Goal: Task Accomplishment & Management: Complete application form

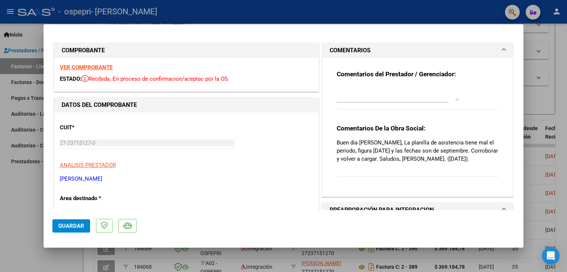
click at [20, 230] on div at bounding box center [283, 136] width 567 height 272
type input "$ 0,00"
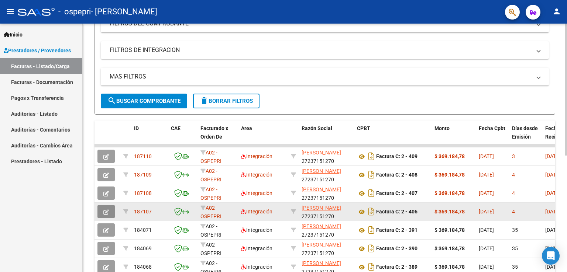
click at [100, 209] on button "button" at bounding box center [105, 211] width 17 height 13
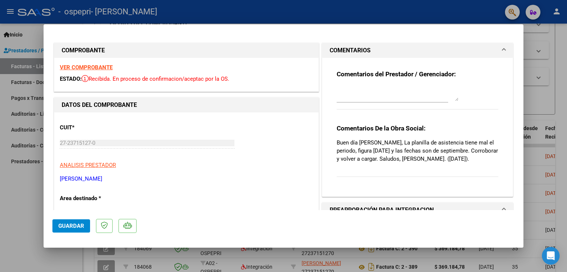
click at [7, 223] on div at bounding box center [283, 136] width 567 height 272
type input "$ 0,00"
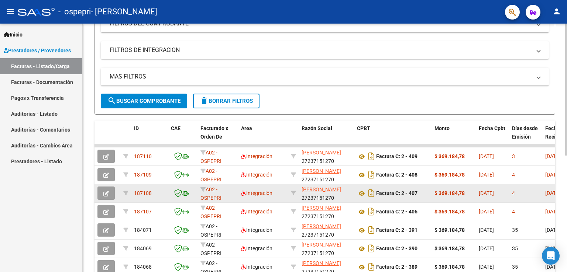
click at [104, 191] on icon "button" at bounding box center [106, 194] width 6 height 6
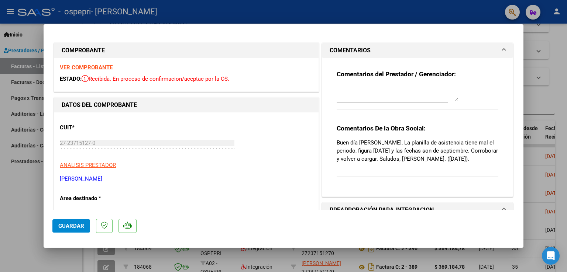
scroll to position [111, 0]
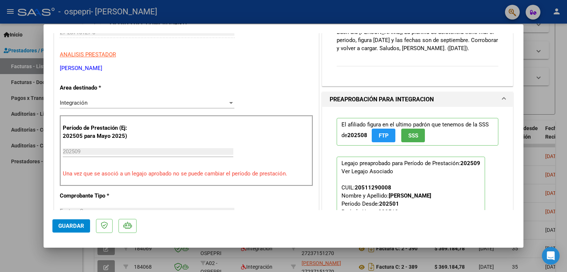
click at [1, 232] on div at bounding box center [283, 136] width 567 height 272
type input "$ 0,00"
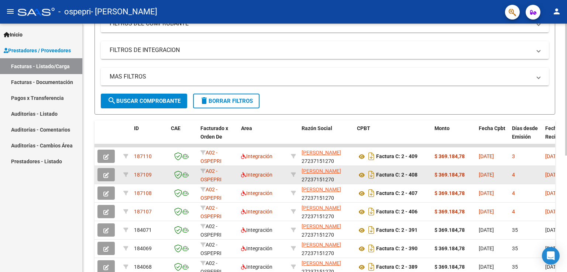
click at [101, 175] on button "button" at bounding box center [105, 174] width 17 height 13
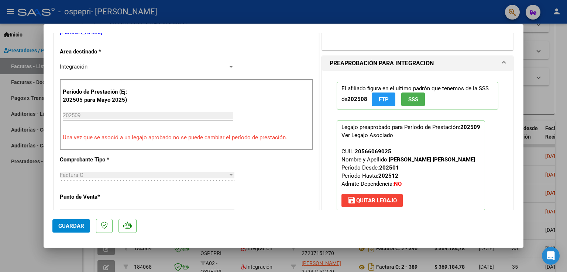
scroll to position [148, 0]
click at [7, 199] on div at bounding box center [283, 136] width 567 height 272
type input "$ 0,00"
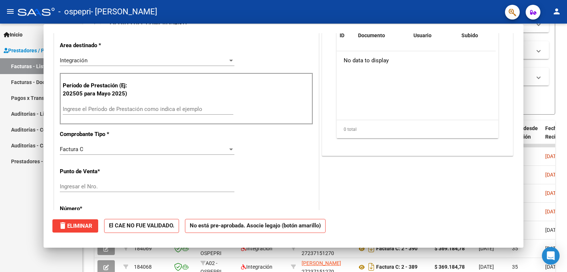
scroll to position [0, 0]
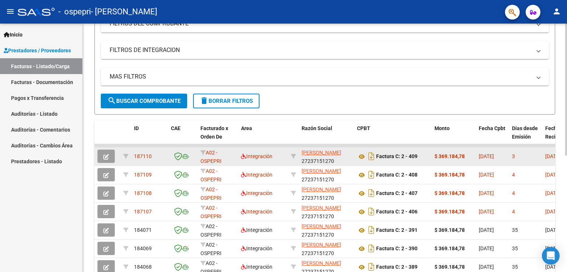
click at [105, 158] on icon "button" at bounding box center [106, 157] width 6 height 6
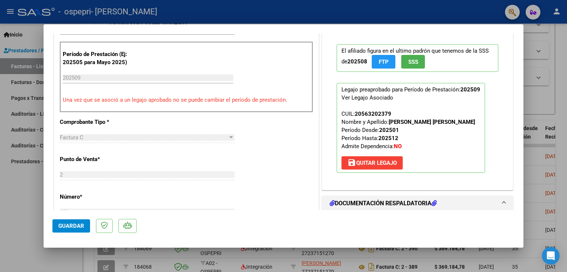
scroll to position [295, 0]
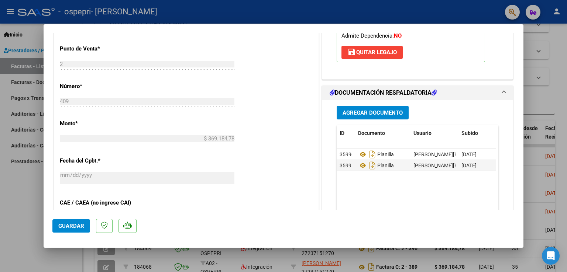
click at [377, 116] on span "Agregar Documento" at bounding box center [372, 113] width 60 height 7
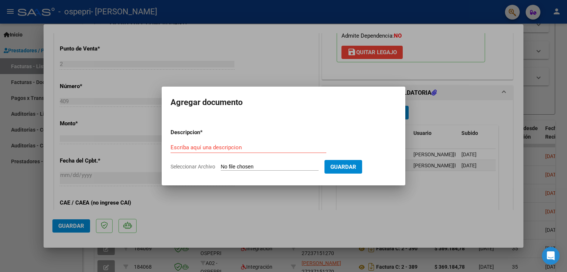
click at [192, 168] on span "Seleccionar Archivo" at bounding box center [193, 167] width 45 height 6
click at [221, 168] on input "Seleccionar Archivo" at bounding box center [270, 167] width 98 height 7
type input "C:\fakepath\WhatsApp Image [DATE] 23.29.07.jpeg"
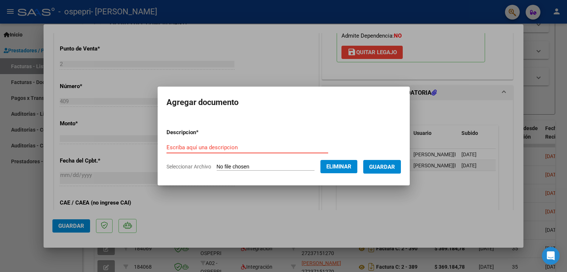
click at [241, 144] on input "Escriba aquí una descripcion" at bounding box center [247, 147] width 162 height 7
type input "planilla correcta"
click at [389, 165] on span "Guardar" at bounding box center [382, 167] width 26 height 7
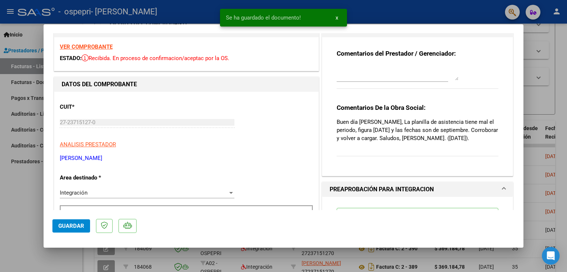
scroll to position [0, 0]
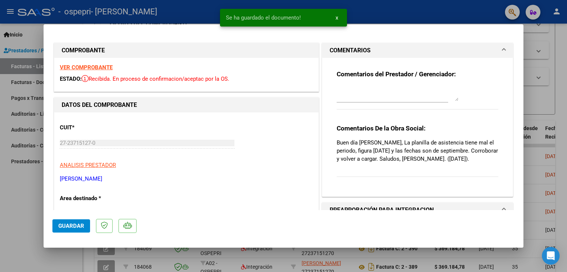
click at [368, 98] on textarea at bounding box center [398, 93] width 122 height 15
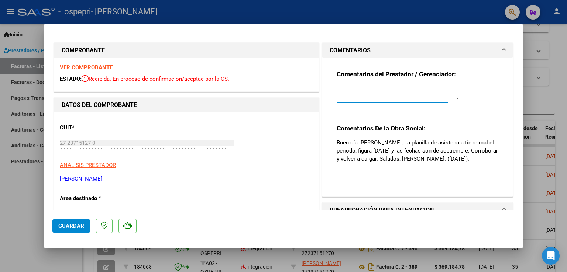
type textarea "b"
type textarea "Buenas noches see carga planilla correcta saludos"
click at [67, 227] on span "Guardar" at bounding box center [71, 226] width 26 height 7
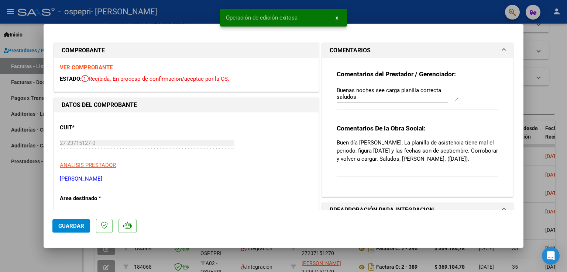
click at [9, 212] on div at bounding box center [283, 136] width 567 height 272
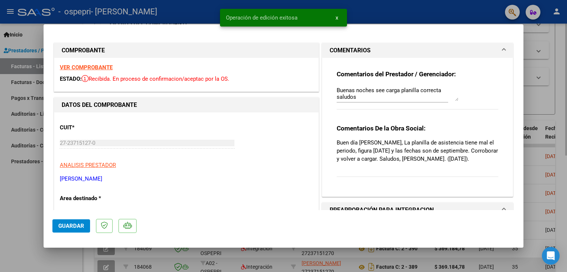
type input "$ 0,00"
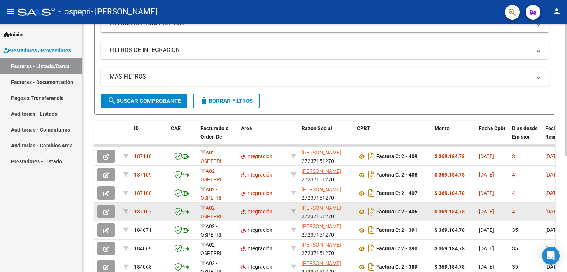
click at [109, 212] on button "button" at bounding box center [105, 211] width 17 height 13
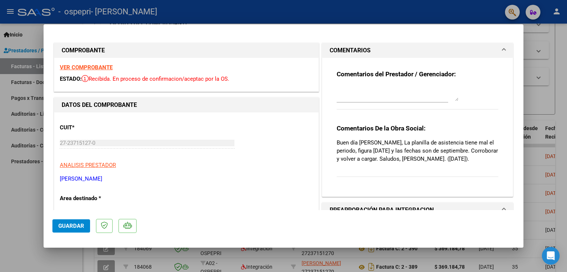
click at [0, 202] on div at bounding box center [283, 136] width 567 height 272
type input "$ 0,00"
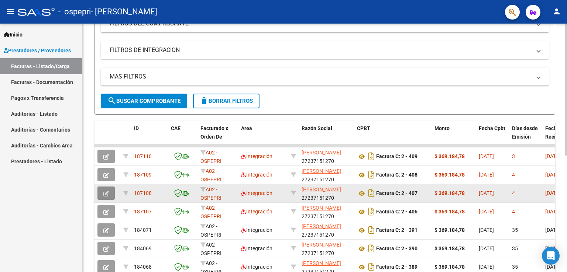
click at [106, 192] on icon "button" at bounding box center [106, 194] width 6 height 6
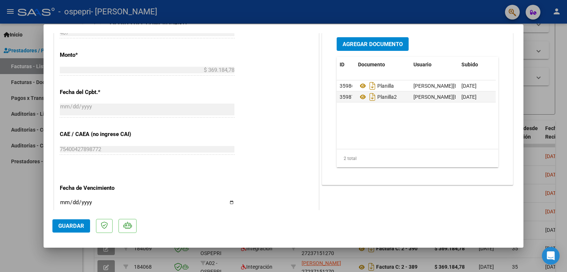
scroll to position [369, 0]
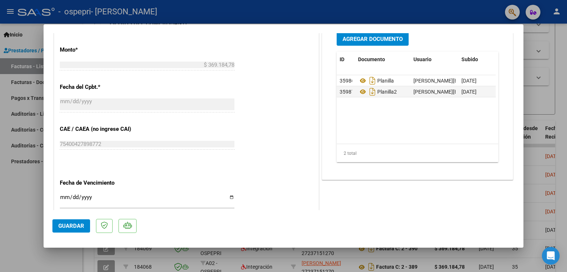
click at [365, 39] on span "Agregar Documento" at bounding box center [372, 39] width 60 height 7
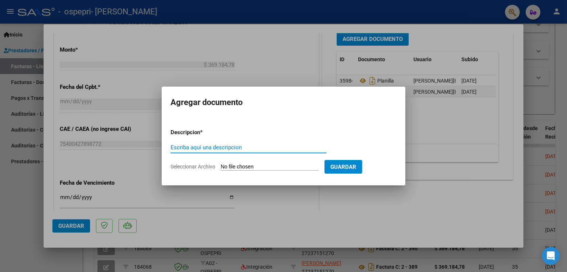
click at [189, 168] on span "Seleccionar Archivo" at bounding box center [193, 167] width 45 height 6
click at [221, 168] on input "Seleccionar Archivo" at bounding box center [270, 167] width 98 height 7
type input "C:\fakepath\WhatsApp Image [DATE] 23.29.07 (1).jpeg"
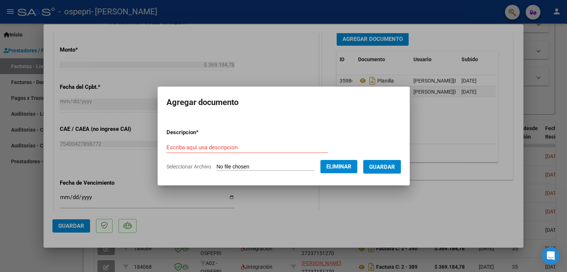
click at [207, 142] on form "Descripcion * Escriba aquí una descripcion Seleccionar Archivo Eliminar Guardar" at bounding box center [283, 150] width 234 height 54
click at [205, 149] on input "Escriba aquí una descripcion" at bounding box center [247, 147] width 162 height 7
type input "planilla correcta"
click at [383, 164] on span "Guardar" at bounding box center [382, 167] width 26 height 7
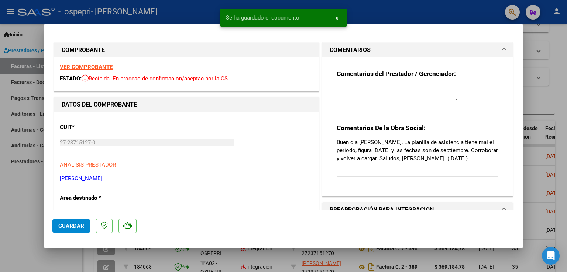
scroll to position [0, 0]
click at [350, 90] on textarea at bounding box center [398, 93] width 122 height 15
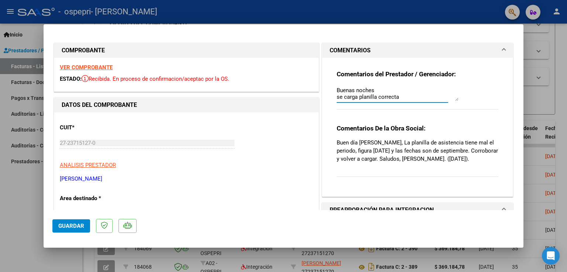
scroll to position [6, 0]
type textarea "Buenas noches se carga planilla correcta saludos"
click at [69, 226] on span "Guardar" at bounding box center [71, 226] width 26 height 7
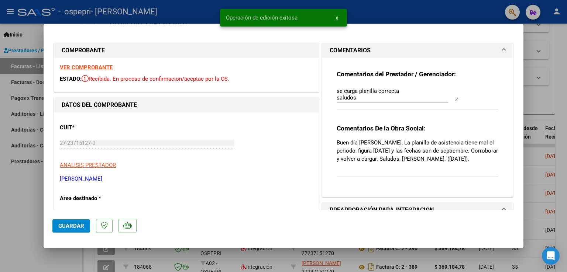
click at [6, 221] on div at bounding box center [283, 136] width 567 height 272
type input "$ 0,00"
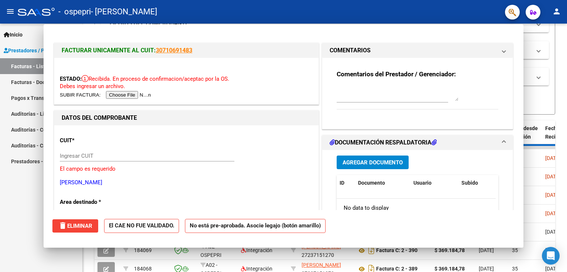
scroll to position [0, 0]
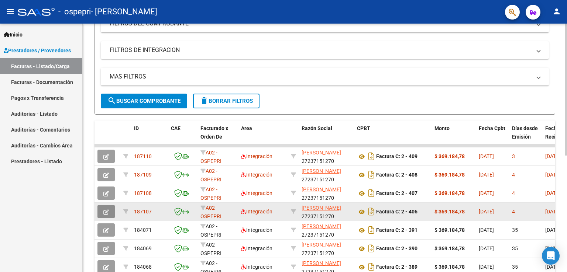
click at [101, 213] on button "button" at bounding box center [105, 211] width 17 height 13
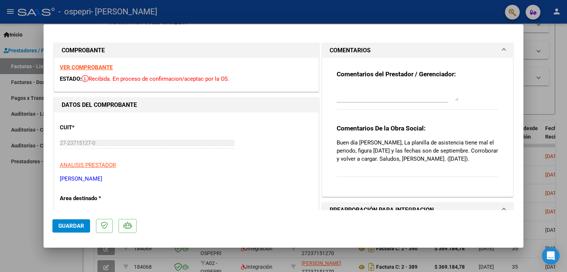
scroll to position [111, 0]
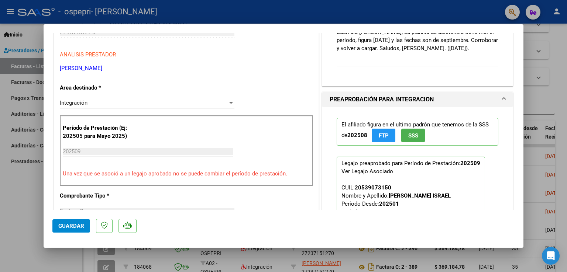
click at [21, 224] on div at bounding box center [283, 136] width 567 height 272
type input "$ 0,00"
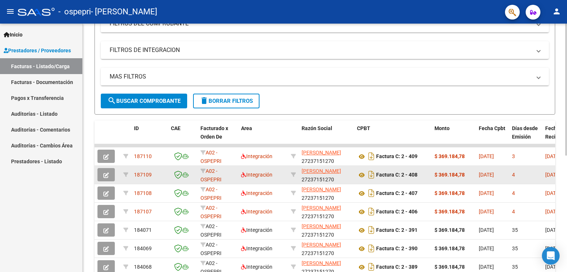
click at [106, 172] on span "button" at bounding box center [106, 175] width 6 height 7
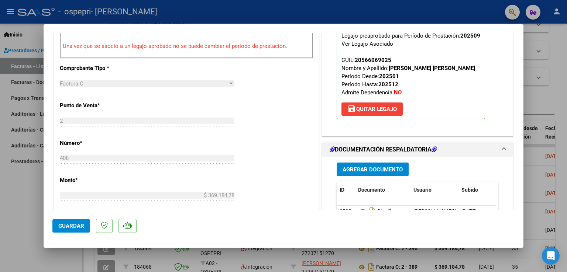
scroll to position [258, 0]
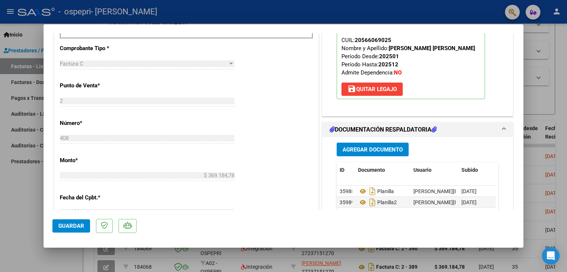
click at [350, 153] on span "Agregar Documento" at bounding box center [372, 150] width 60 height 7
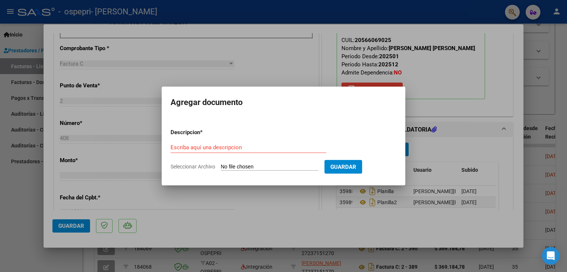
click at [199, 168] on span "Seleccionar Archivo" at bounding box center [193, 167] width 45 height 6
click at [221, 168] on input "Seleccionar Archivo" at bounding box center [270, 167] width 98 height 7
type input "C:\fakepath\WhatsApp Image [DATE] 23.29.08.jpeg"
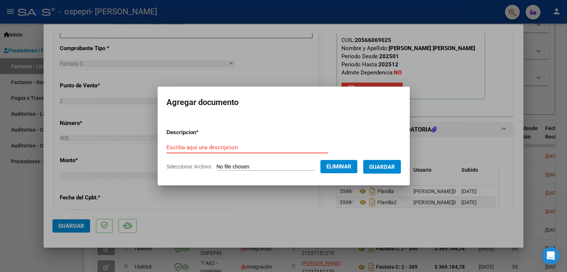
click at [193, 147] on input "Escriba aquí una descripcion" at bounding box center [247, 147] width 162 height 7
type input "planilla correcta"
click at [386, 166] on span "Guardar" at bounding box center [382, 167] width 26 height 7
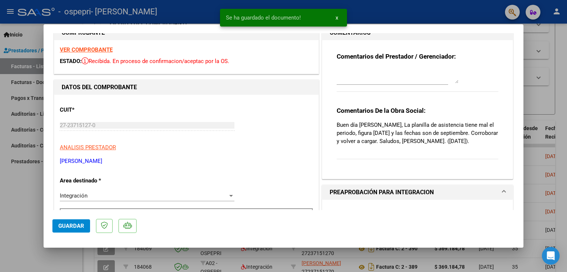
scroll to position [0, 0]
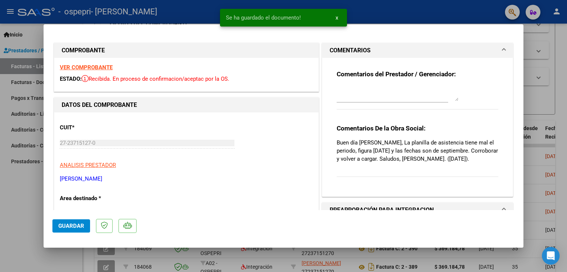
click at [351, 95] on textarea at bounding box center [398, 93] width 122 height 15
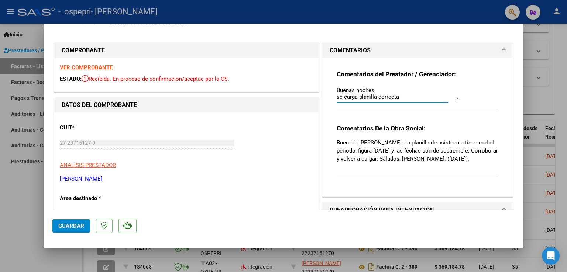
scroll to position [6, 0]
type textarea "Buenas noches se carga planilla correcta saludos"
click at [71, 224] on span "Guardar" at bounding box center [71, 226] width 26 height 7
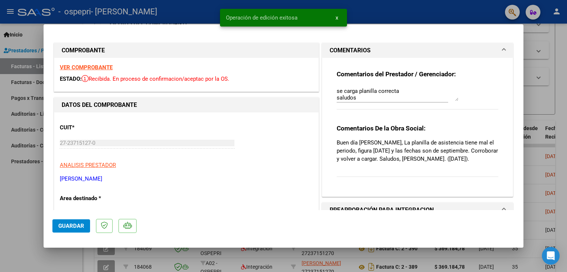
click at [1, 212] on div at bounding box center [283, 136] width 567 height 272
type input "$ 0,00"
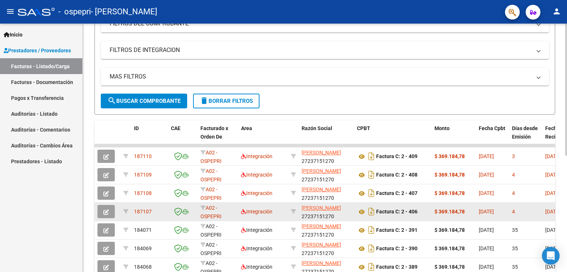
click at [108, 210] on icon "button" at bounding box center [106, 213] width 6 height 6
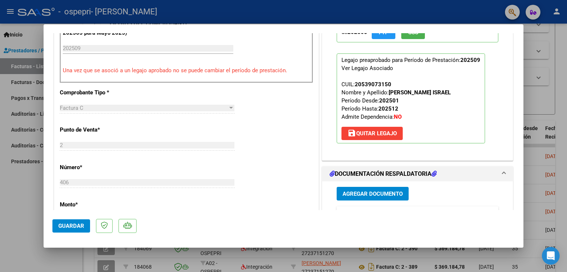
scroll to position [258, 0]
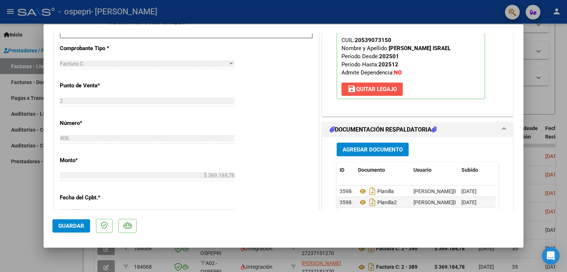
click at [354, 94] on button "save [PERSON_NAME]" at bounding box center [371, 89] width 61 height 13
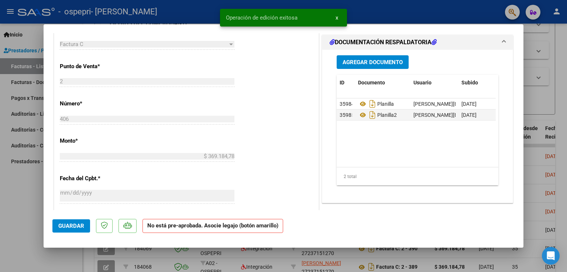
click at [359, 61] on span "Agregar Documento" at bounding box center [372, 62] width 60 height 7
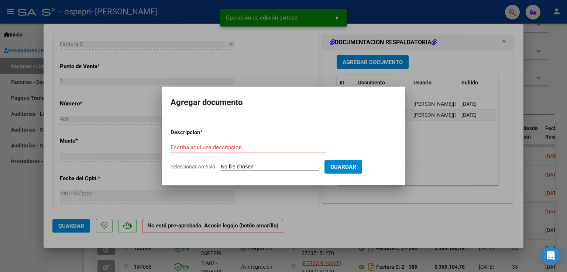
click at [186, 166] on span "Seleccionar Archivo" at bounding box center [193, 167] width 45 height 6
click at [221, 166] on input "Seleccionar Archivo" at bounding box center [270, 167] width 98 height 7
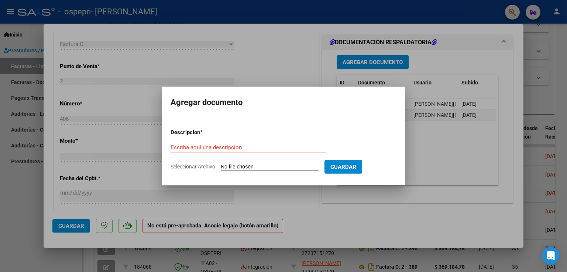
type input "C:\fakepath\WhatsApp Image [DATE] 23.29.25.jpeg"
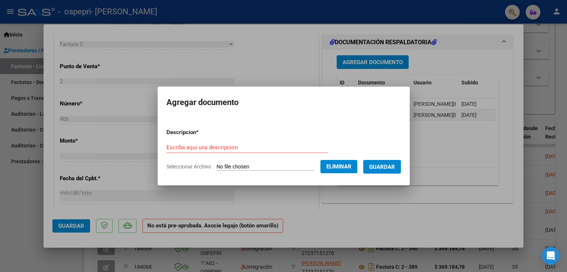
click at [210, 149] on input "Escriba aquí una descripcion" at bounding box center [247, 147] width 162 height 7
type input "planilla correcta"
click at [387, 161] on button "Guardar" at bounding box center [382, 167] width 38 height 14
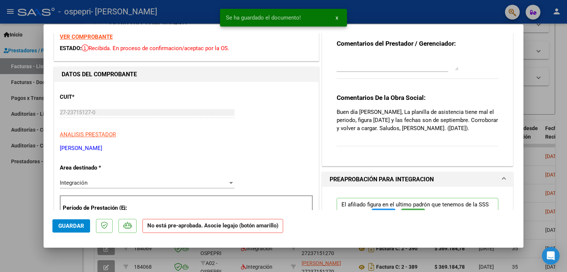
scroll to position [0, 0]
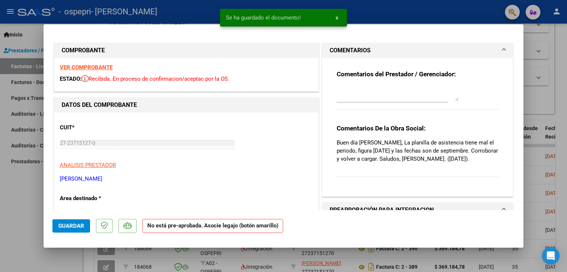
click at [345, 92] on textarea at bounding box center [398, 93] width 122 height 15
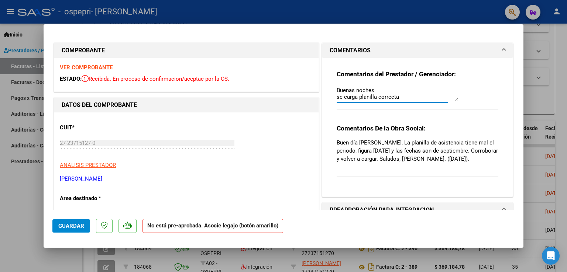
scroll to position [6, 0]
type textarea "Buenas noches se carga planilla correcta saludos"
click at [80, 225] on span "Guardar" at bounding box center [71, 226] width 26 height 7
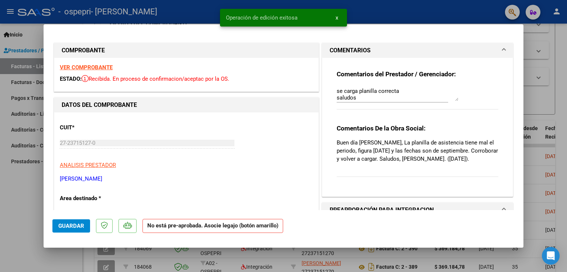
click at [70, 224] on span "Guardar" at bounding box center [71, 226] width 26 height 7
click at [20, 228] on div at bounding box center [283, 136] width 567 height 272
type input "$ 0,00"
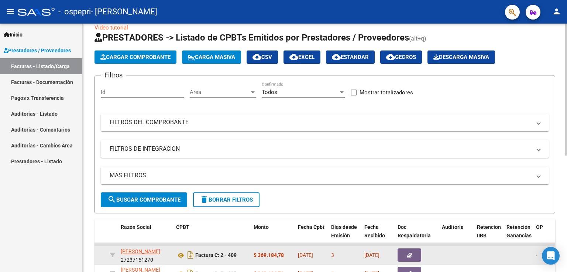
scroll to position [0, 0]
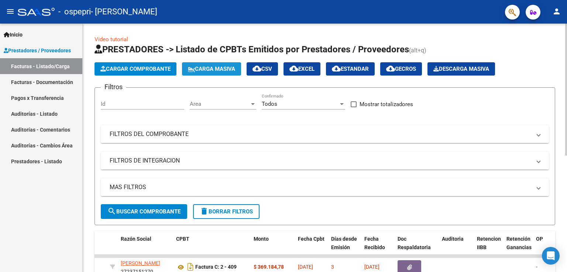
click at [211, 67] on span "Carga Masiva" at bounding box center [211, 69] width 47 height 7
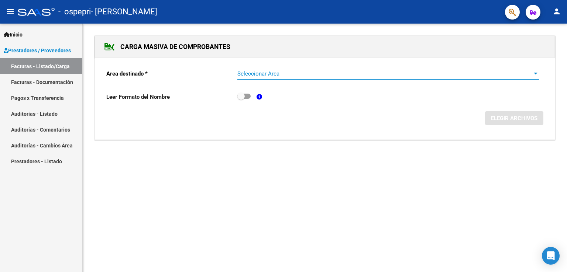
click at [534, 74] on div at bounding box center [535, 74] width 7 height 6
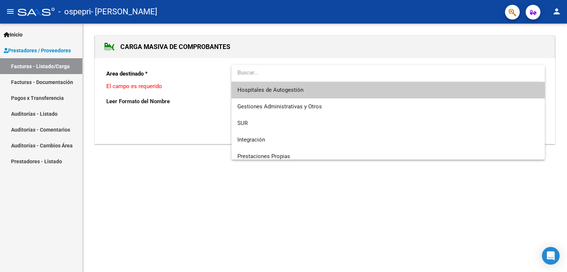
click at [177, 224] on div at bounding box center [283, 136] width 567 height 272
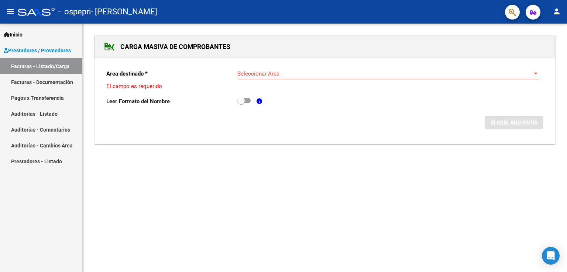
click at [47, 63] on link "Facturas - Listado/Carga" at bounding box center [41, 66] width 82 height 16
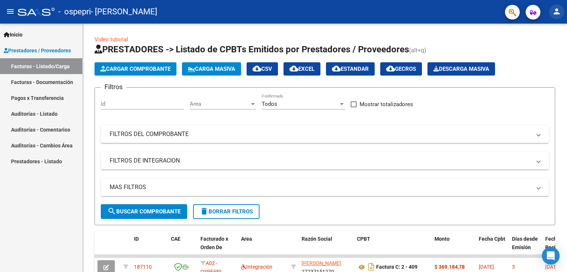
click at [558, 13] on mat-icon "person" at bounding box center [556, 11] width 9 height 9
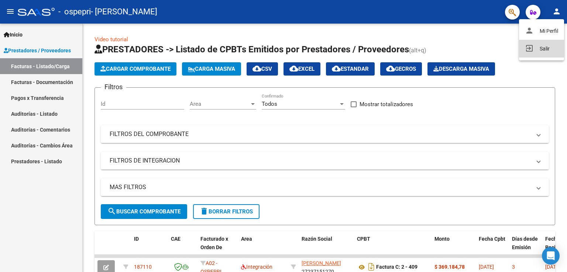
click at [539, 48] on button "exit_to_app Salir" at bounding box center [541, 49] width 45 height 18
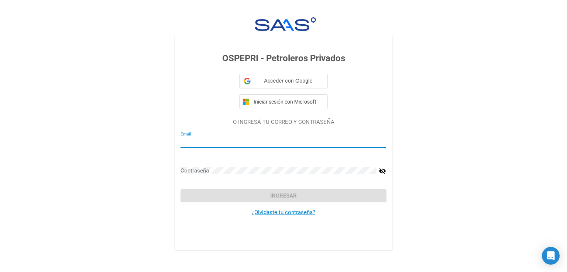
type input "[PERSON_NAME][EMAIL_ADDRESS][DOMAIN_NAME]"
